Goal: Task Accomplishment & Management: Manage account settings

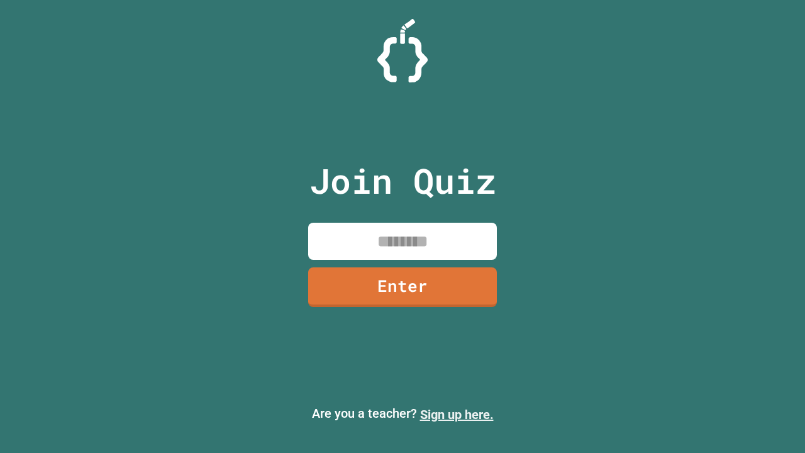
click at [457, 415] on link "Sign up here." at bounding box center [457, 414] width 74 height 15
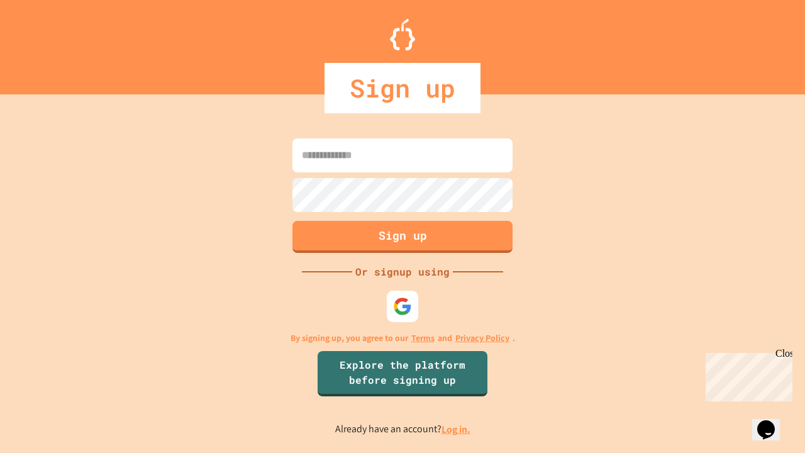
click at [457, 429] on link "Log in." at bounding box center [456, 429] width 29 height 13
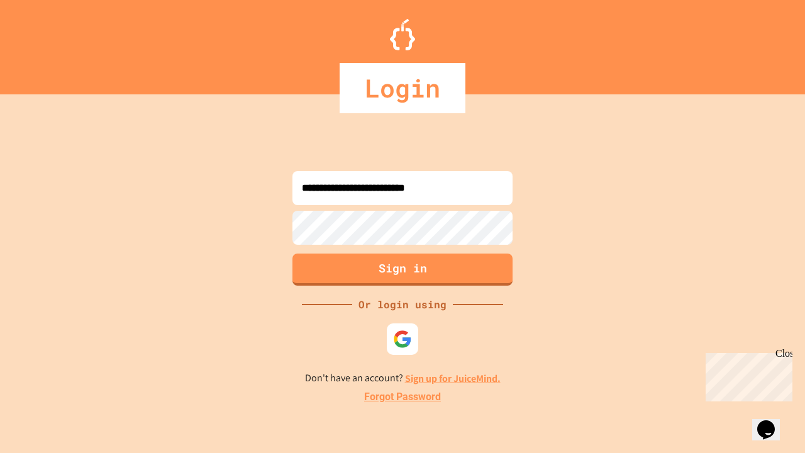
type input "**********"
